Goal: Navigation & Orientation: Find specific page/section

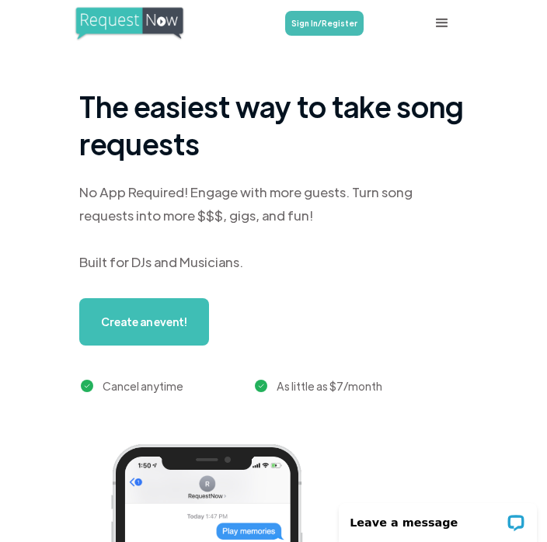
click at [330, 30] on link "Sign In/Register" at bounding box center [324, 23] width 78 height 25
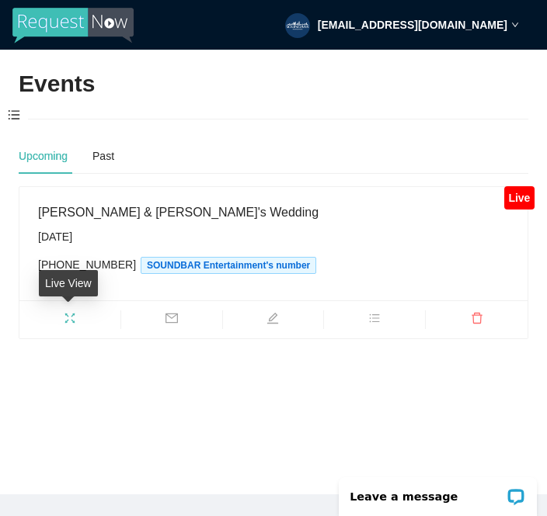
click at [81, 304] on div "Live View" at bounding box center [68, 288] width 59 height 37
click at [85, 326] on span "fullscreen" at bounding box center [69, 320] width 101 height 17
